Goal: Transaction & Acquisition: Obtain resource

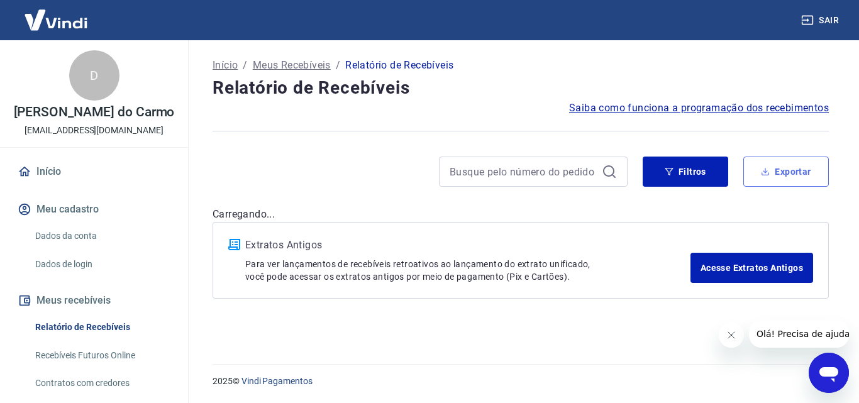
click at [762, 163] on button "Exportar" at bounding box center [787, 172] width 86 height 30
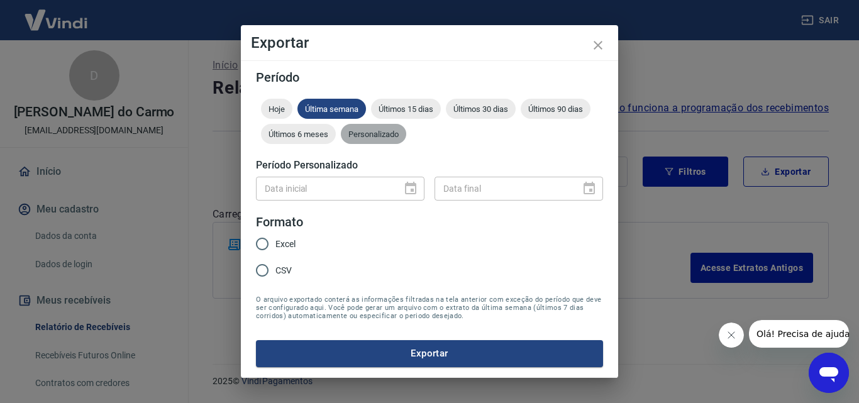
click at [394, 130] on span "Personalizado" at bounding box center [373, 134] width 65 height 9
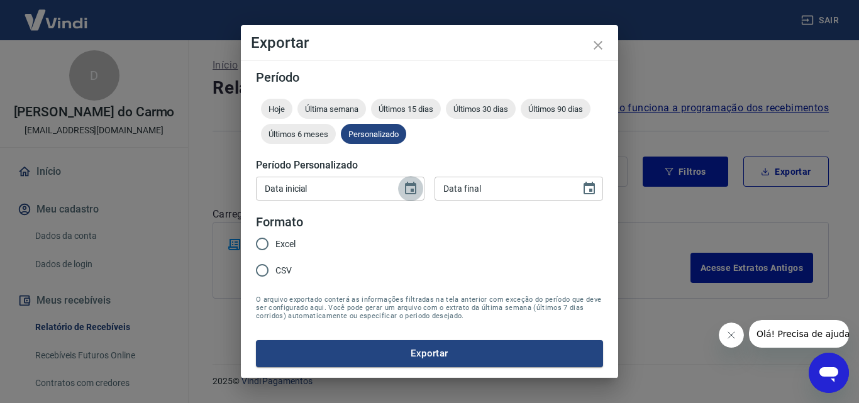
click at [415, 192] on icon "Choose date" at bounding box center [410, 188] width 11 height 13
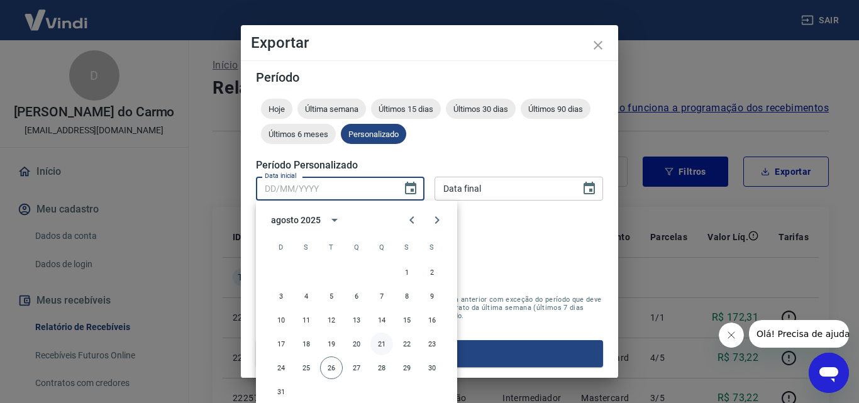
click at [384, 343] on button "21" at bounding box center [382, 344] width 23 height 23
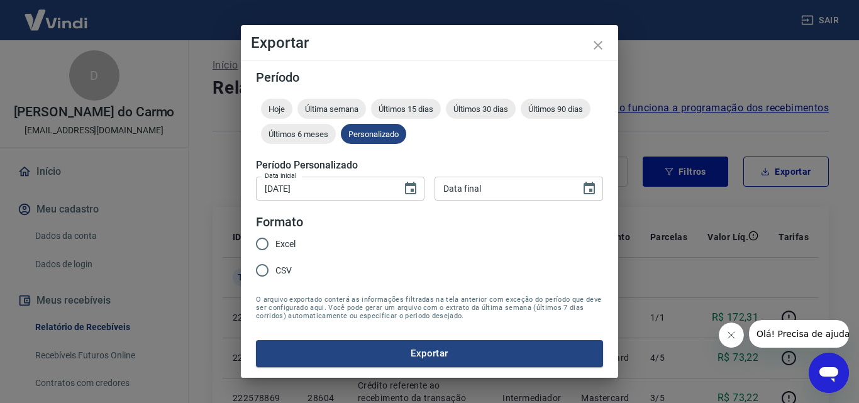
type input "[DATE]"
click at [593, 195] on icon "Choose date" at bounding box center [589, 188] width 15 height 15
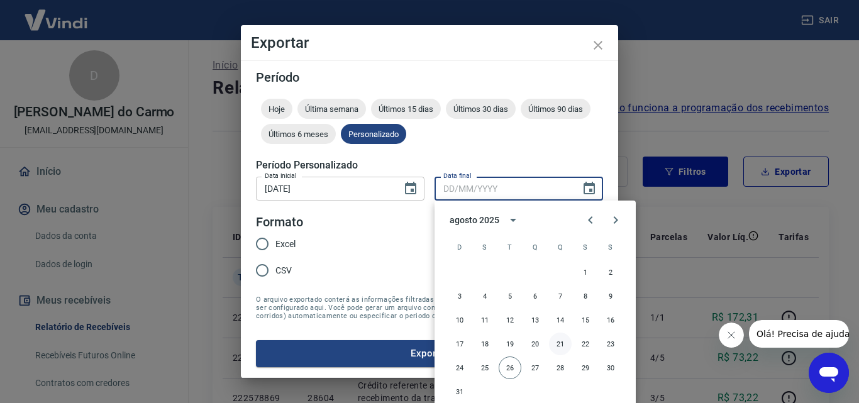
click at [557, 345] on button "21" at bounding box center [560, 344] width 23 height 23
type input "[DATE]"
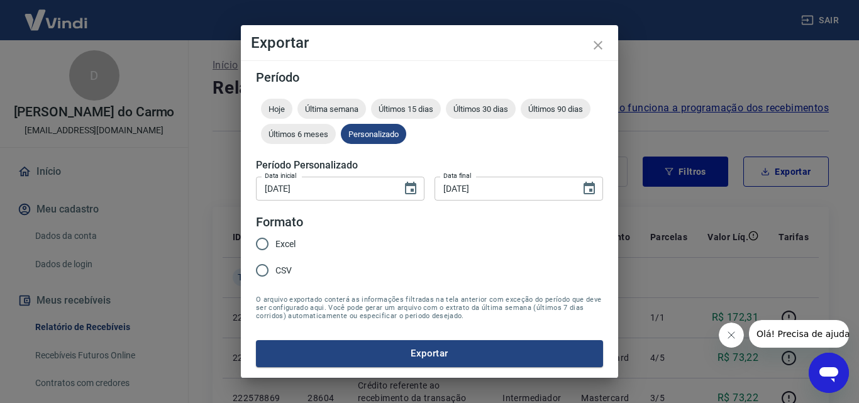
click at [268, 240] on input "Excel" at bounding box center [262, 244] width 26 height 26
radio input "true"
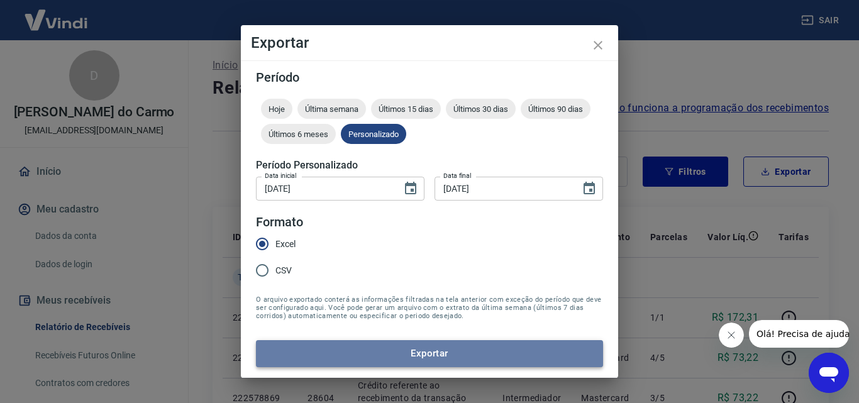
click at [443, 355] on button "Exportar" at bounding box center [429, 353] width 347 height 26
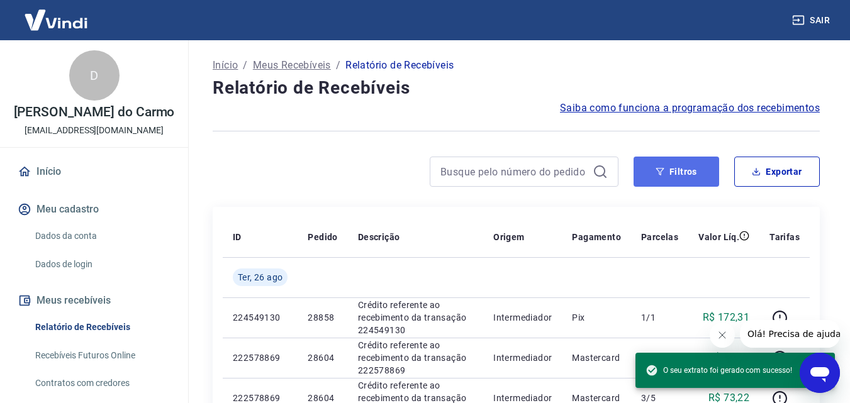
click at [681, 167] on button "Filtros" at bounding box center [676, 172] width 86 height 30
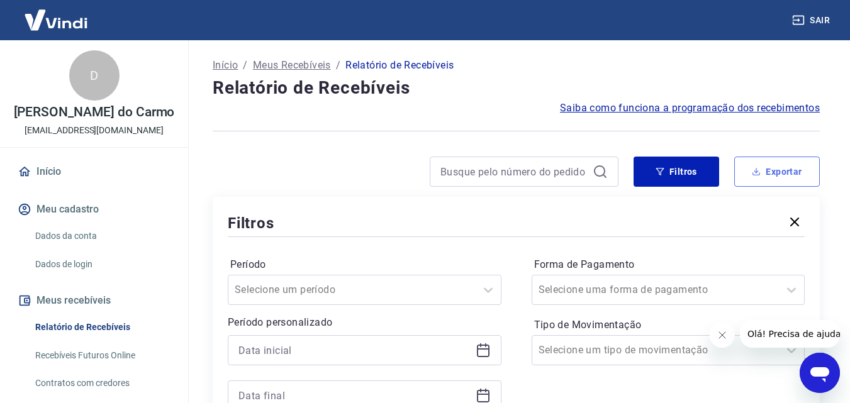
click at [781, 174] on button "Exportar" at bounding box center [777, 172] width 86 height 30
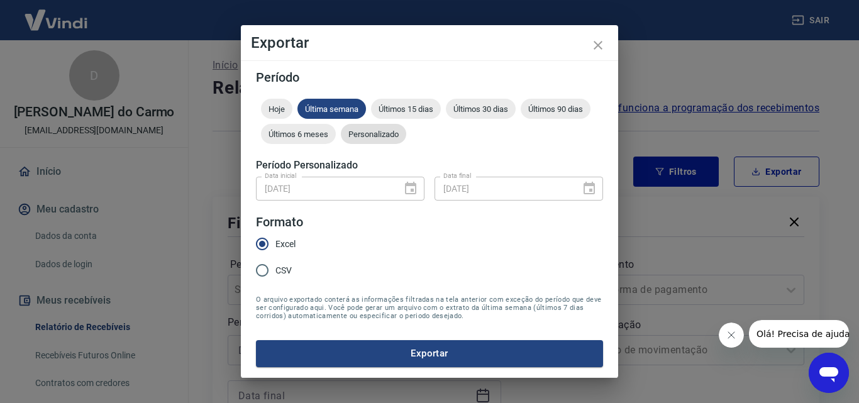
click at [385, 130] on span "Personalizado" at bounding box center [373, 134] width 65 height 9
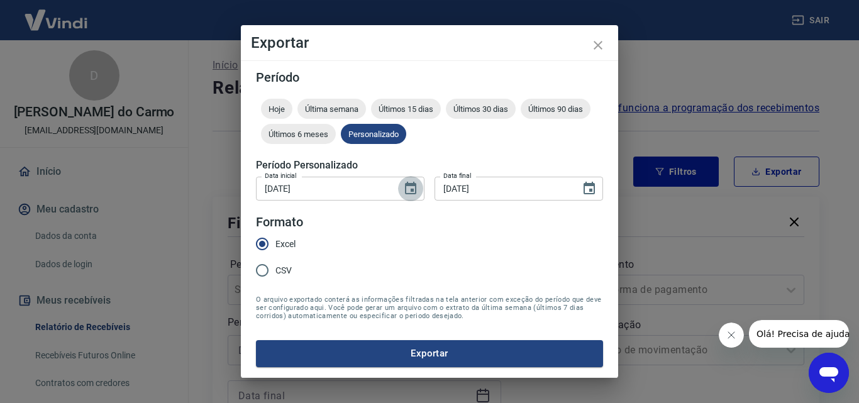
click at [409, 189] on icon "Choose date, selected date is 21 de ago de 2025" at bounding box center [410, 188] width 15 height 15
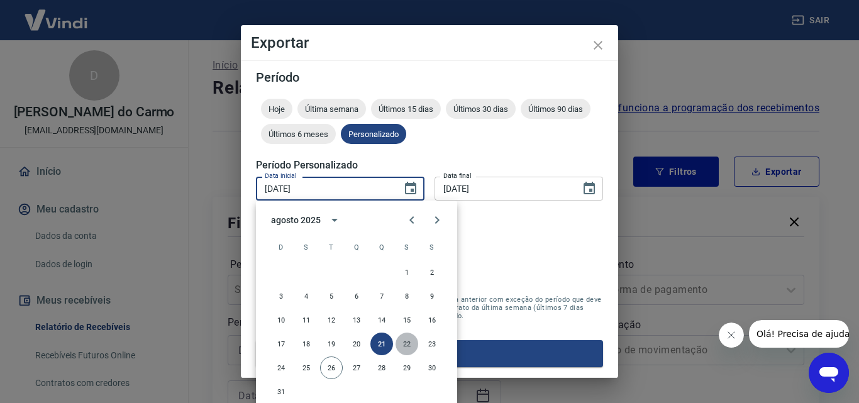
click at [408, 344] on button "22" at bounding box center [407, 344] width 23 height 23
type input "[DATE]"
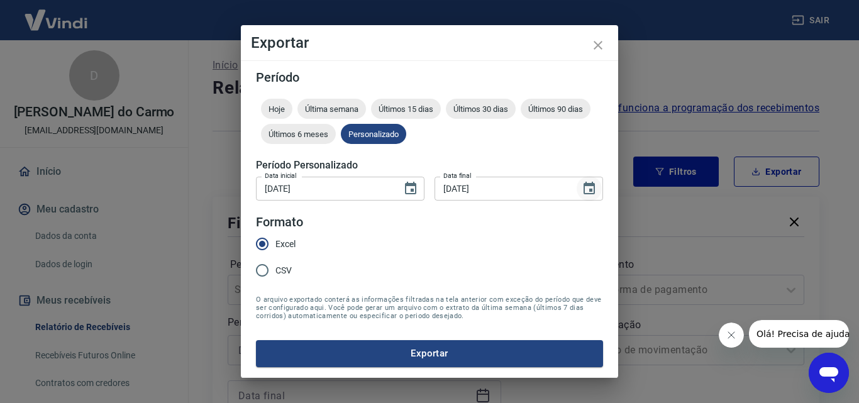
click at [594, 187] on icon "Choose date, selected date is 21 de ago de 2025" at bounding box center [589, 188] width 11 height 13
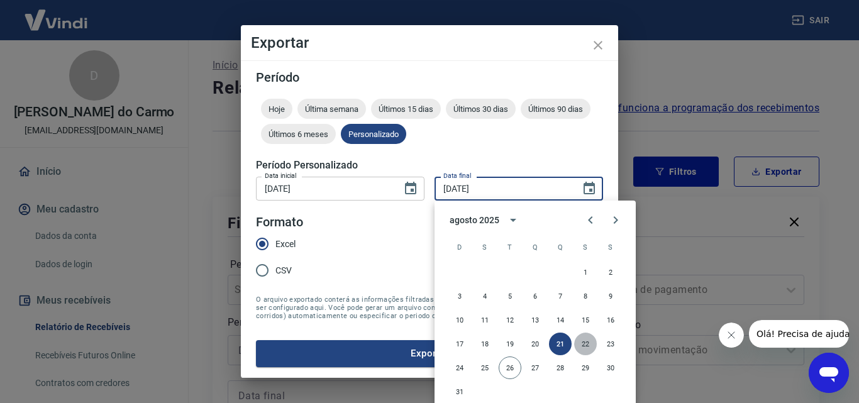
click at [586, 338] on button "22" at bounding box center [585, 344] width 23 height 23
type input "[DATE]"
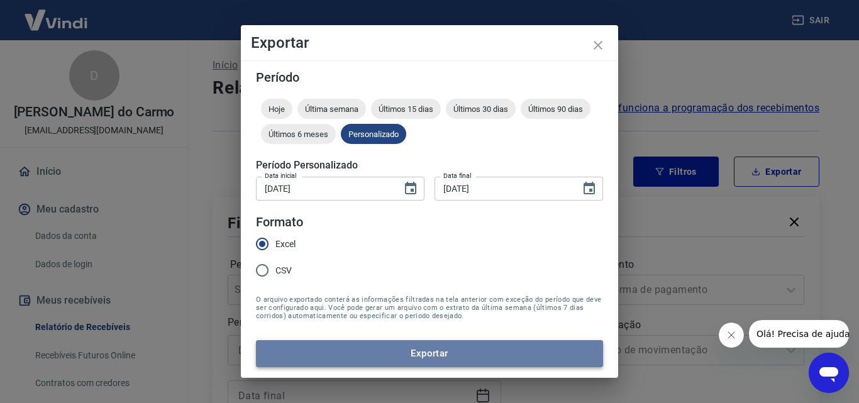
click at [416, 355] on button "Exportar" at bounding box center [429, 353] width 347 height 26
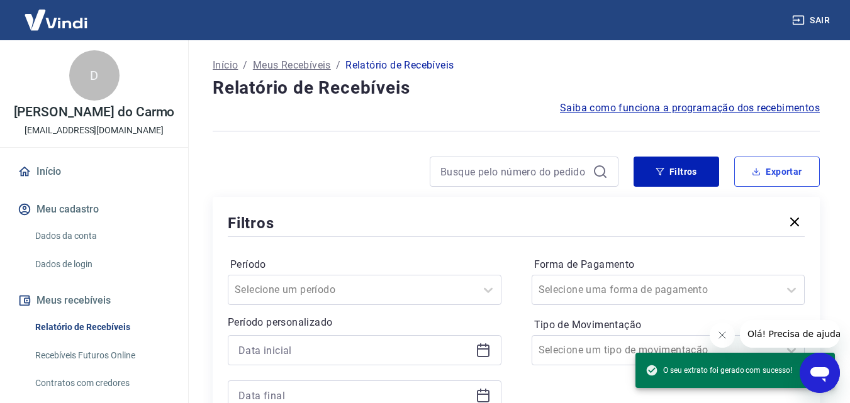
click at [786, 176] on button "Exportar" at bounding box center [777, 172] width 86 height 30
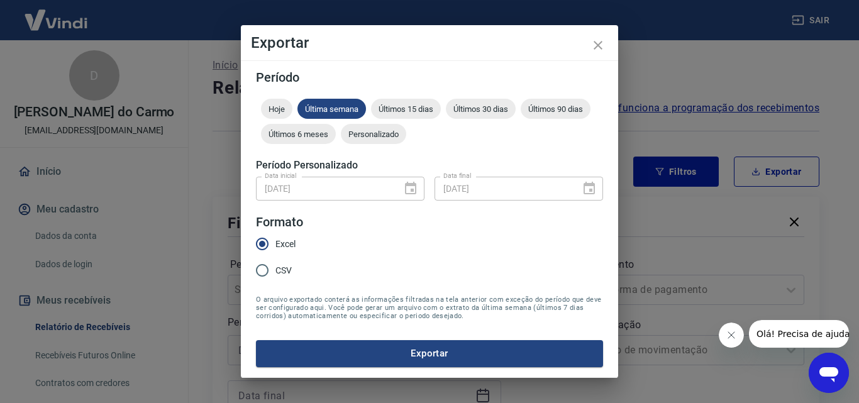
click at [591, 189] on div at bounding box center [586, 189] width 18 height 0
click at [382, 137] on span "Personalizado" at bounding box center [373, 134] width 65 height 9
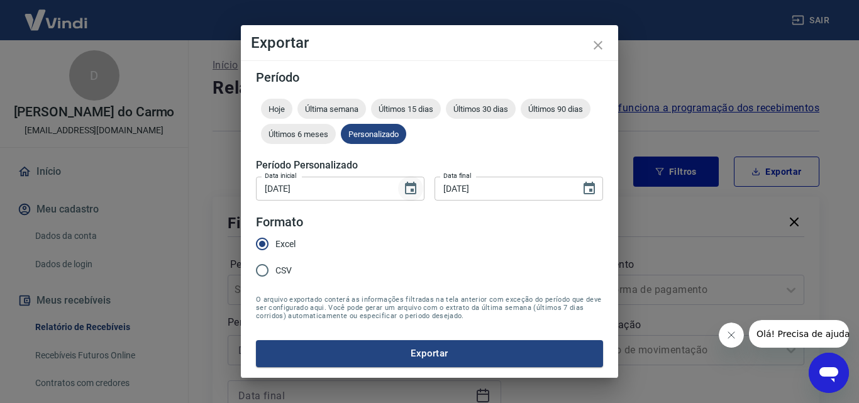
click at [405, 189] on icon "Choose date, selected date is 22 de ago de 2025" at bounding box center [410, 188] width 15 height 15
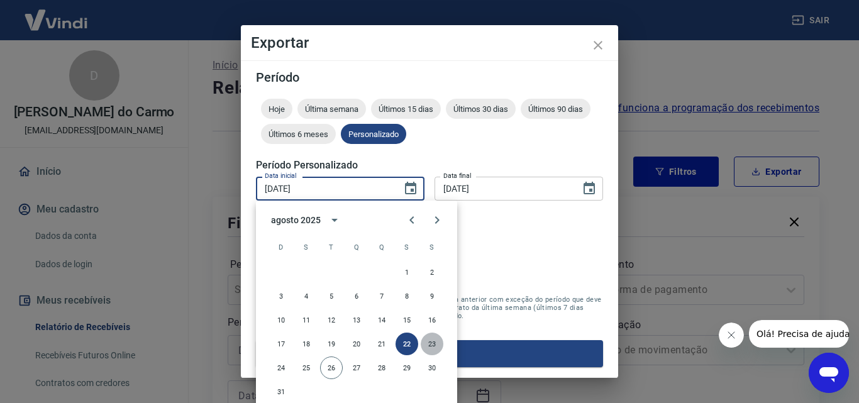
click at [430, 343] on button "23" at bounding box center [432, 344] width 23 height 23
type input "[DATE]"
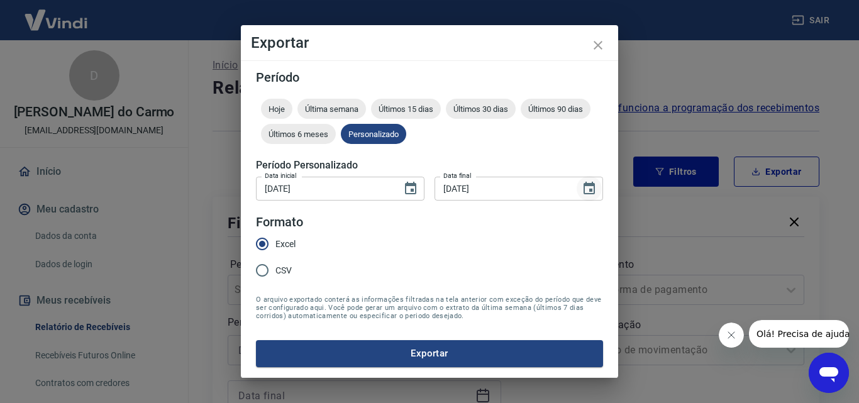
click at [586, 189] on icon "Choose date, selected date is 22 de ago de 2025" at bounding box center [589, 188] width 15 height 15
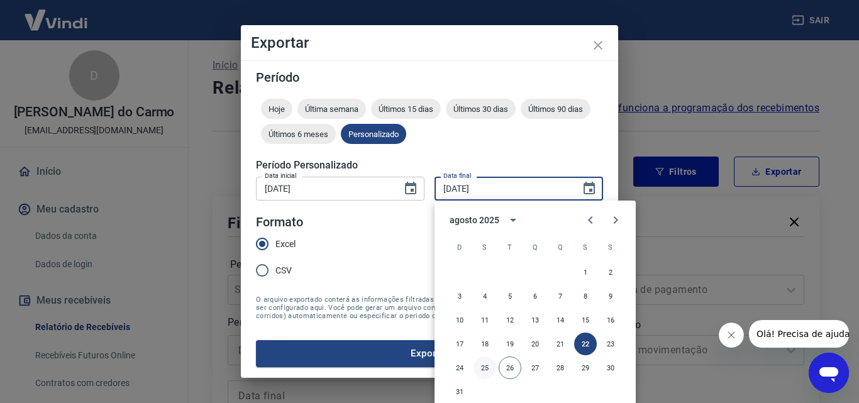
click at [489, 367] on button "25" at bounding box center [485, 368] width 23 height 23
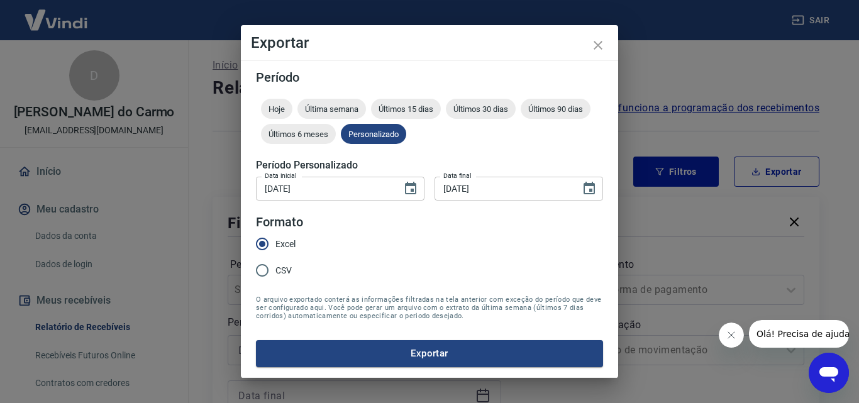
type input "[DATE]"
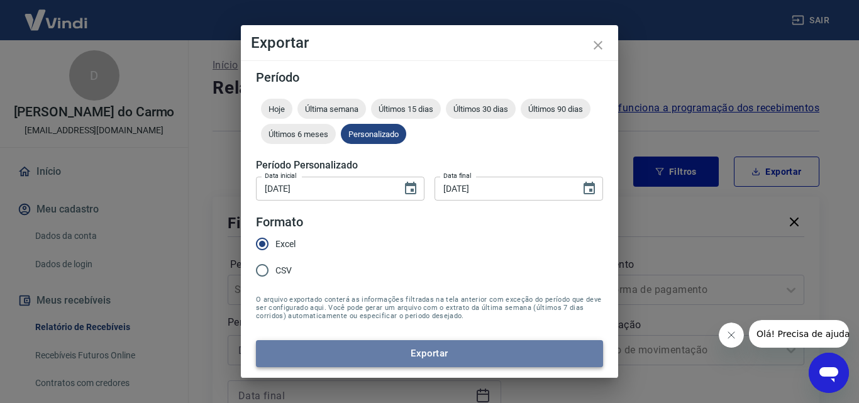
click at [432, 357] on button "Exportar" at bounding box center [429, 353] width 347 height 26
